Goal: Check status: Check status

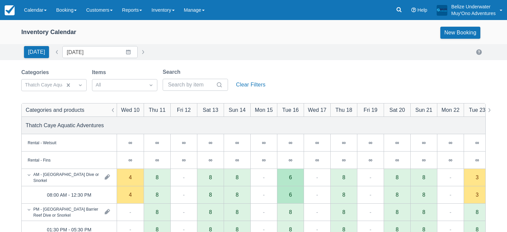
scroll to position [51, 0]
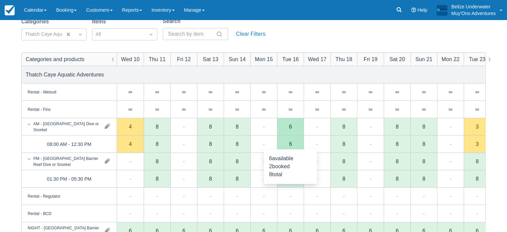
click at [291, 140] on div "6" at bounding box center [290, 143] width 27 height 17
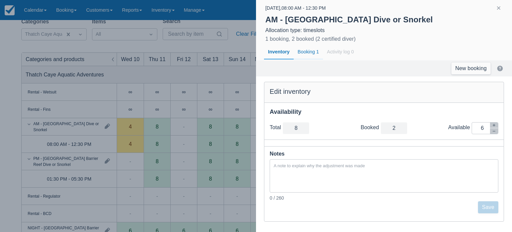
click at [312, 51] on div "Booking 1" at bounding box center [308, 51] width 29 height 15
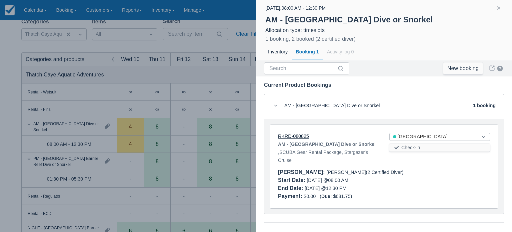
click at [295, 138] on link "RKRD-080825" at bounding box center [293, 135] width 31 height 5
click at [212, 73] on div at bounding box center [256, 116] width 512 height 232
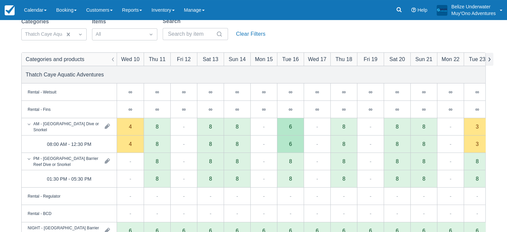
scroll to position [0, 0]
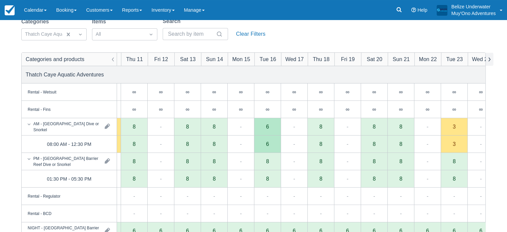
click at [488, 61] on button "button" at bounding box center [489, 59] width 8 height 13
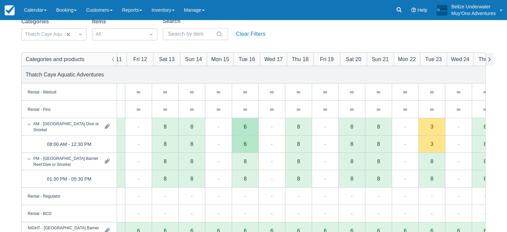
click at [488, 61] on button "button" at bounding box center [489, 59] width 8 height 13
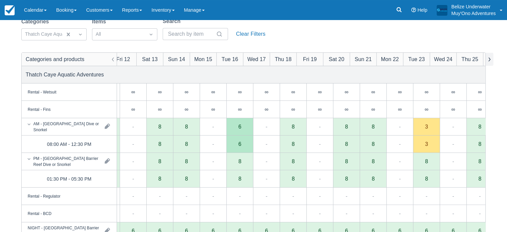
click at [488, 61] on button "button" at bounding box center [489, 59] width 8 height 13
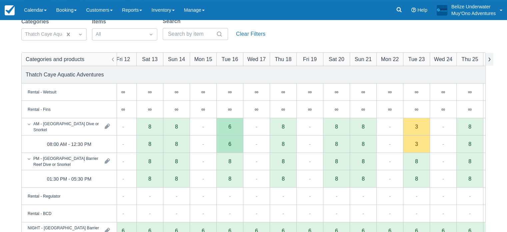
click at [488, 61] on button "button" at bounding box center [489, 59] width 8 height 13
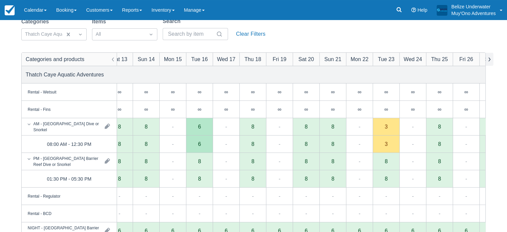
click at [488, 61] on button "button" at bounding box center [489, 59] width 8 height 13
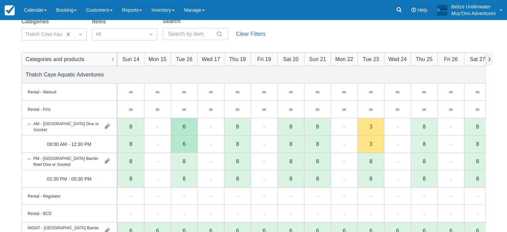
click at [488, 61] on button "button" at bounding box center [489, 59] width 8 height 13
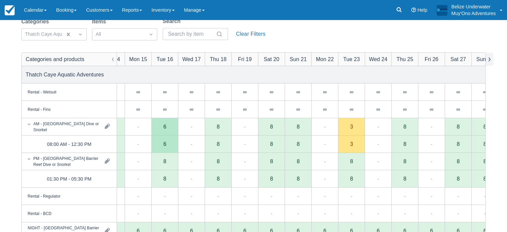
click at [488, 61] on button "button" at bounding box center [489, 59] width 8 height 13
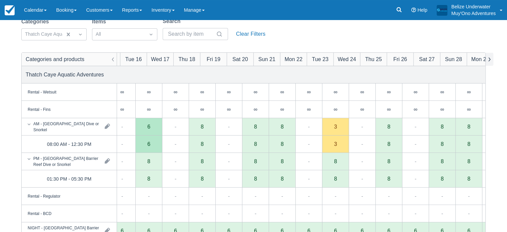
click at [488, 61] on button "button" at bounding box center [489, 59] width 8 height 13
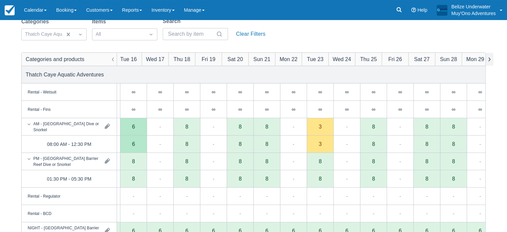
click at [488, 61] on button "button" at bounding box center [489, 59] width 8 height 13
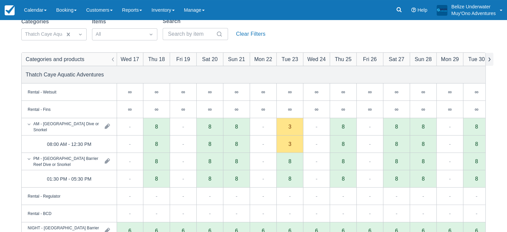
click at [488, 61] on button "button" at bounding box center [489, 59] width 8 height 13
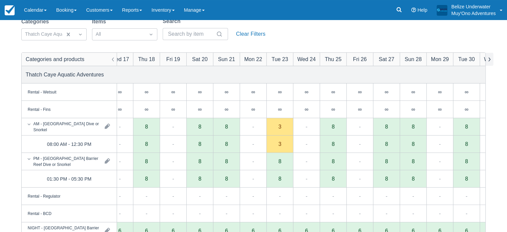
click at [488, 61] on button "button" at bounding box center [489, 59] width 8 height 13
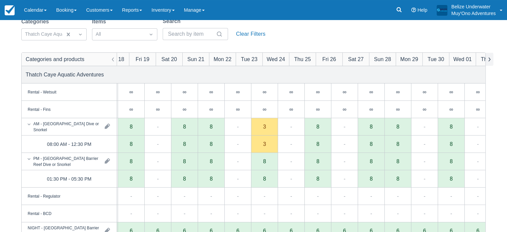
click at [488, 61] on button "button" at bounding box center [489, 59] width 8 height 13
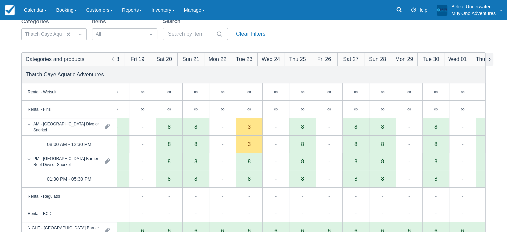
click at [488, 61] on button "button" at bounding box center [489, 59] width 8 height 13
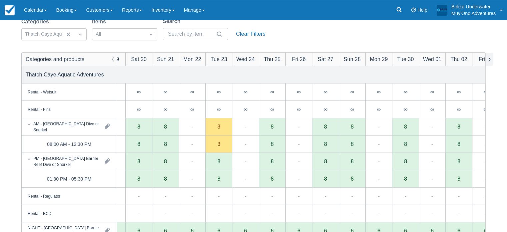
click at [488, 61] on button "button" at bounding box center [489, 59] width 8 height 13
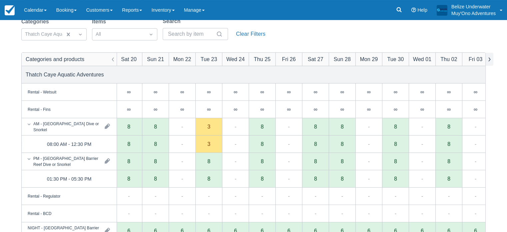
click at [488, 61] on button "button" at bounding box center [489, 59] width 8 height 13
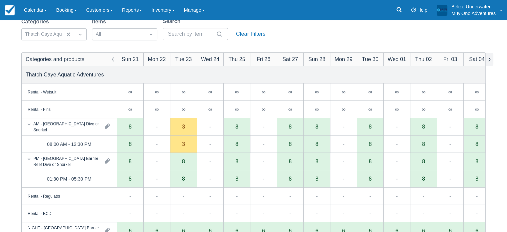
click at [488, 61] on button "button" at bounding box center [489, 59] width 8 height 13
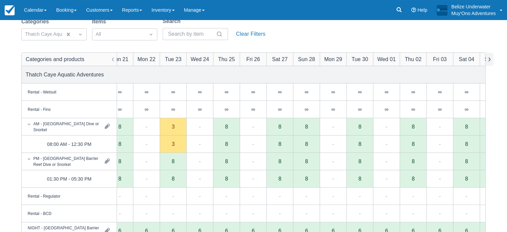
click at [488, 61] on button "button" at bounding box center [489, 59] width 8 height 13
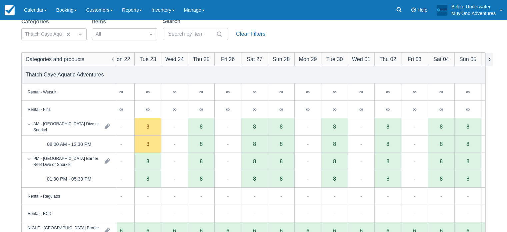
click at [488, 61] on button "button" at bounding box center [489, 59] width 8 height 13
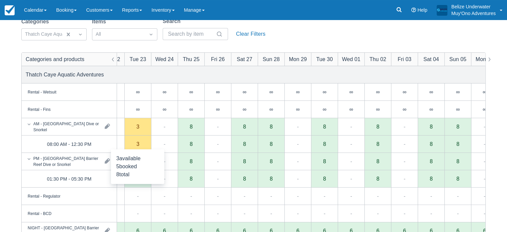
click at [137, 145] on div "3" at bounding box center [137, 143] width 3 height 5
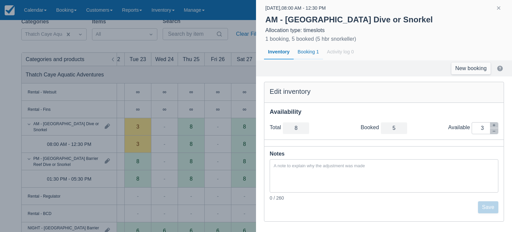
click at [305, 53] on div "Booking 1" at bounding box center [308, 51] width 29 height 15
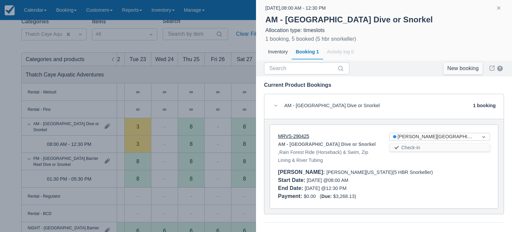
click at [295, 138] on link "MRVS-290425" at bounding box center [293, 135] width 31 height 5
click at [200, 70] on div at bounding box center [256, 116] width 512 height 232
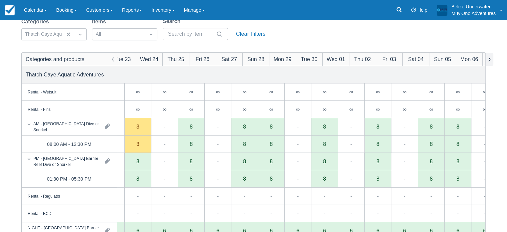
scroll to position [0, 365]
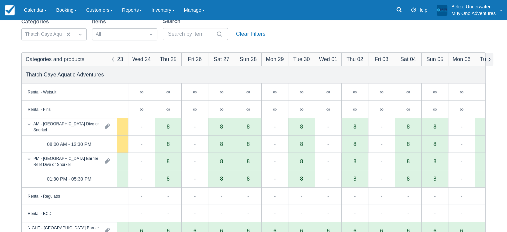
click at [490, 59] on button "button" at bounding box center [489, 59] width 8 height 13
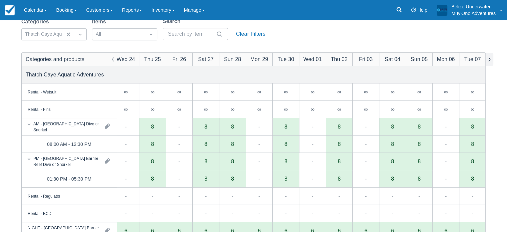
click at [490, 59] on button "button" at bounding box center [489, 59] width 8 height 13
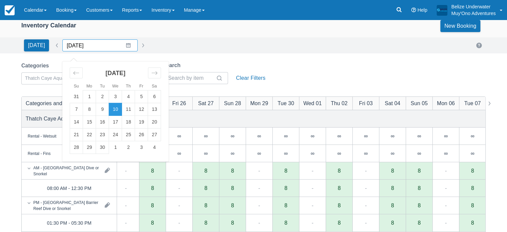
click at [124, 47] on input "[DATE]" at bounding box center [99, 45] width 75 height 12
click at [156, 72] on div "Move forward to switch to the next month." at bounding box center [154, 72] width 13 height 11
click at [97, 106] on td "7" at bounding box center [102, 109] width 13 height 13
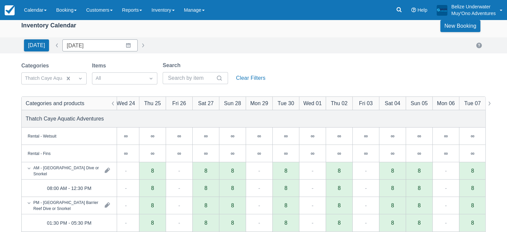
type input "[DATE]"
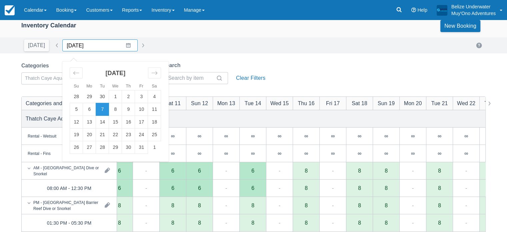
click at [103, 47] on input "[DATE]" at bounding box center [99, 45] width 75 height 12
click at [100, 110] on td "7" at bounding box center [102, 109] width 13 height 13
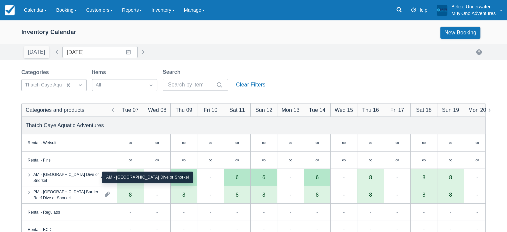
click at [83, 180] on div "AM - [GEOGRAPHIC_DATA] Dive or Snorkel" at bounding box center [66, 177] width 66 height 12
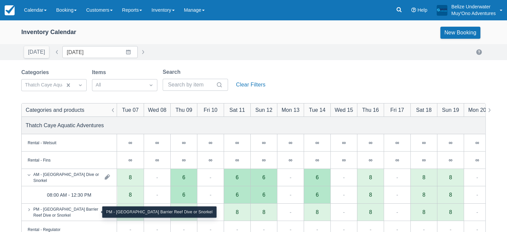
click at [76, 214] on div "PM - [GEOGRAPHIC_DATA] Barrier Reef Dive or Snorkel" at bounding box center [66, 212] width 66 height 12
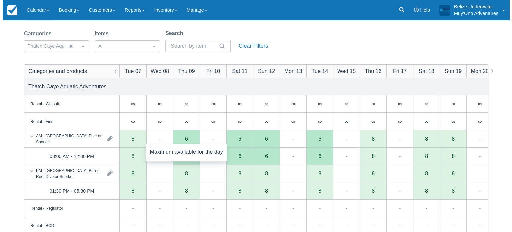
scroll to position [40, 0]
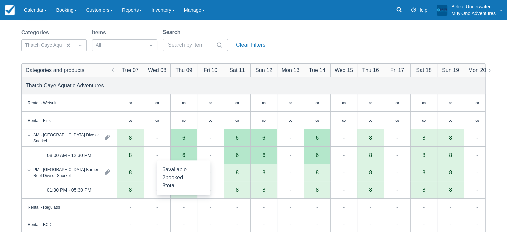
click at [184, 157] on div "6" at bounding box center [183, 154] width 27 height 17
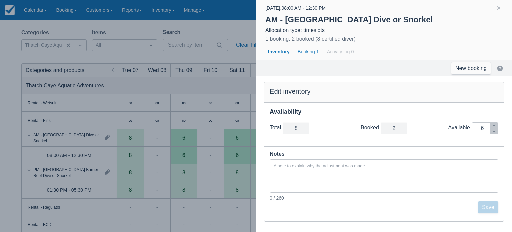
click at [308, 56] on div "Booking 1" at bounding box center [308, 51] width 29 height 15
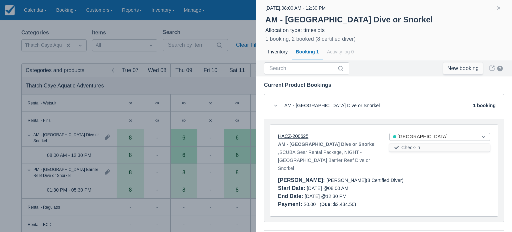
click at [288, 137] on link "HACZ-200625" at bounding box center [293, 135] width 30 height 5
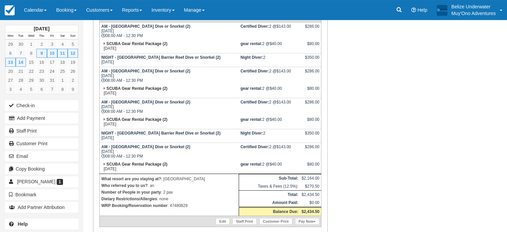
scroll to position [143, 0]
